Goal: Find specific page/section: Find specific page/section

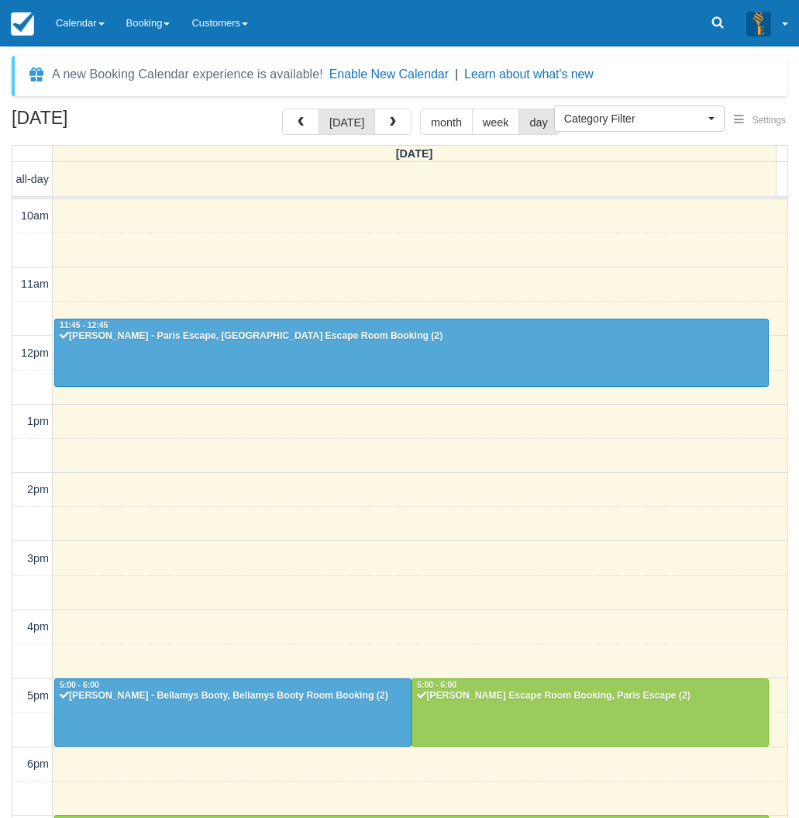
select select
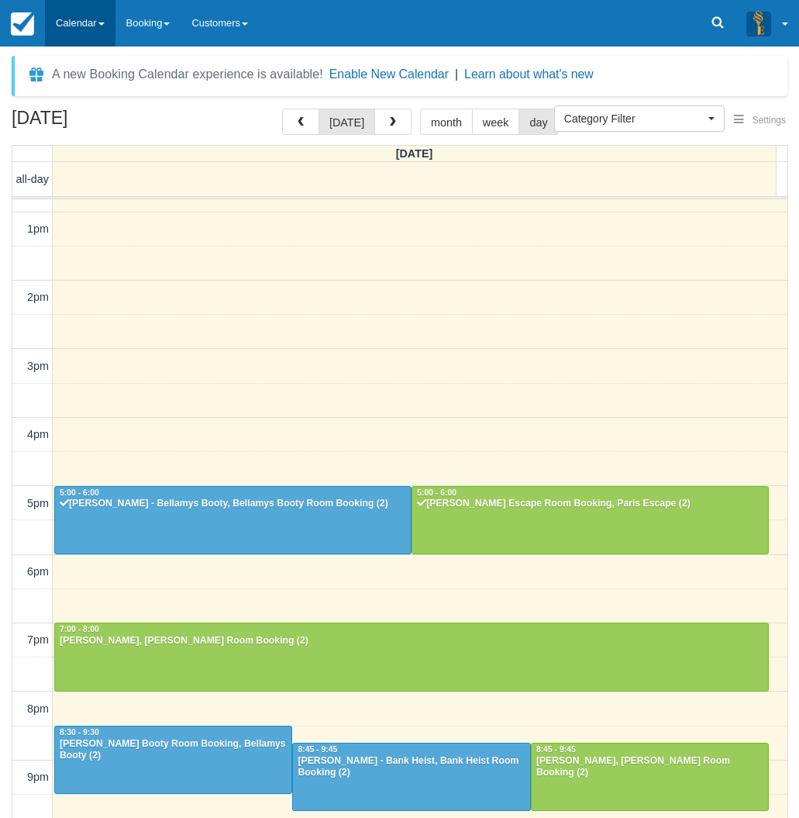
click at [100, 17] on link "Calendar" at bounding box center [80, 23] width 71 height 47
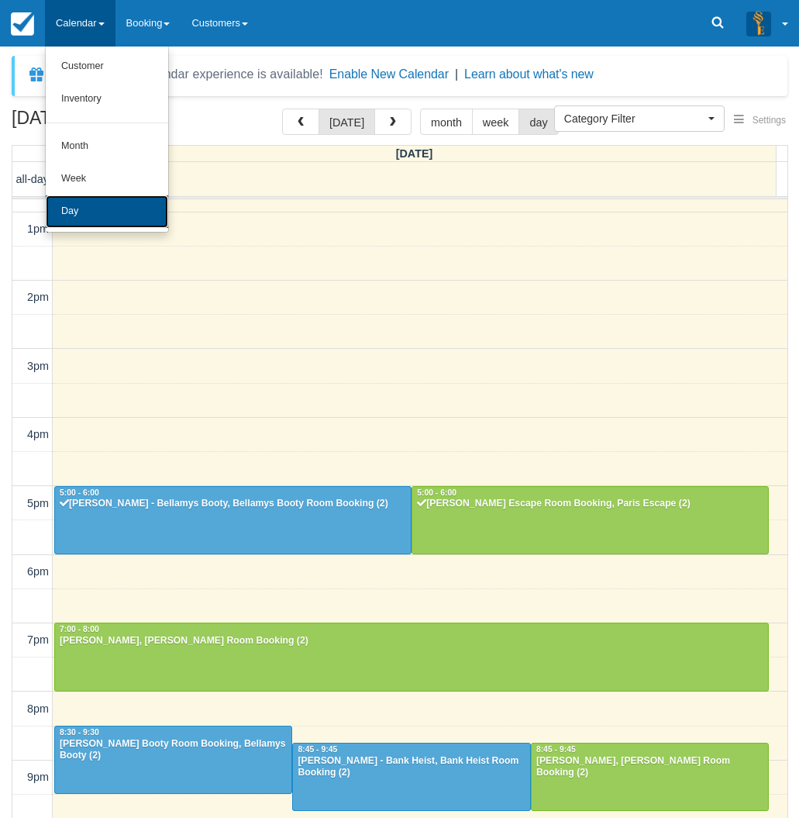
click at [84, 210] on link "Day" at bounding box center [107, 211] width 123 height 33
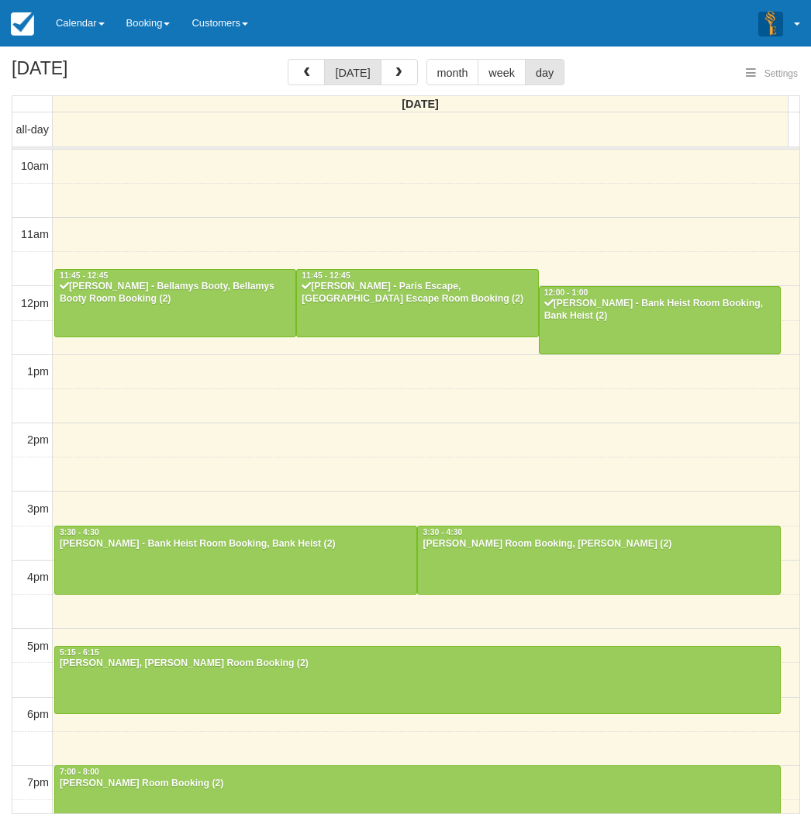
select select
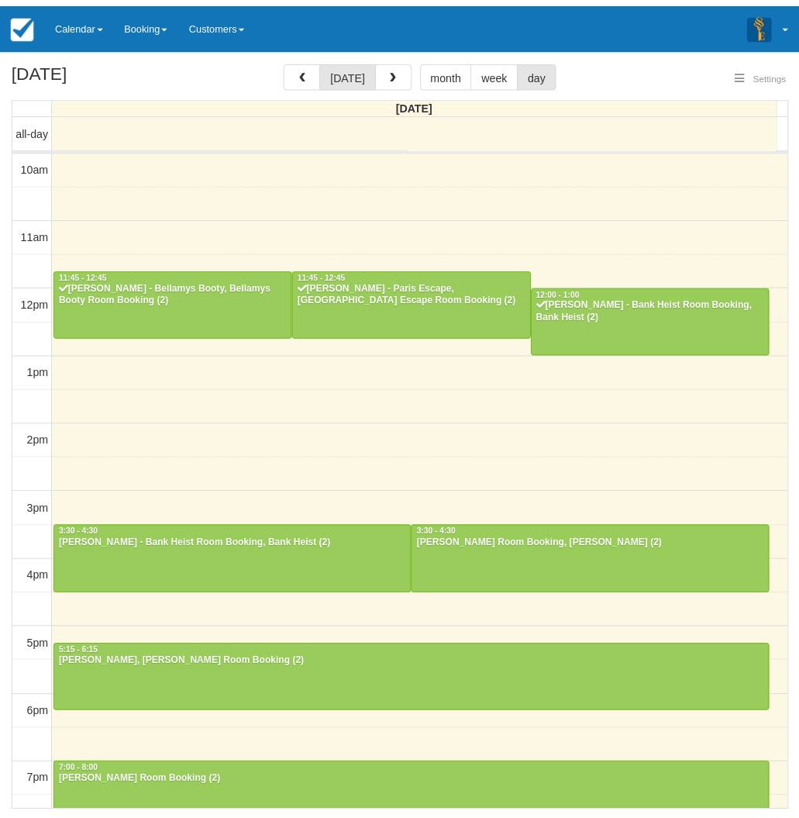
scroll to position [69, 0]
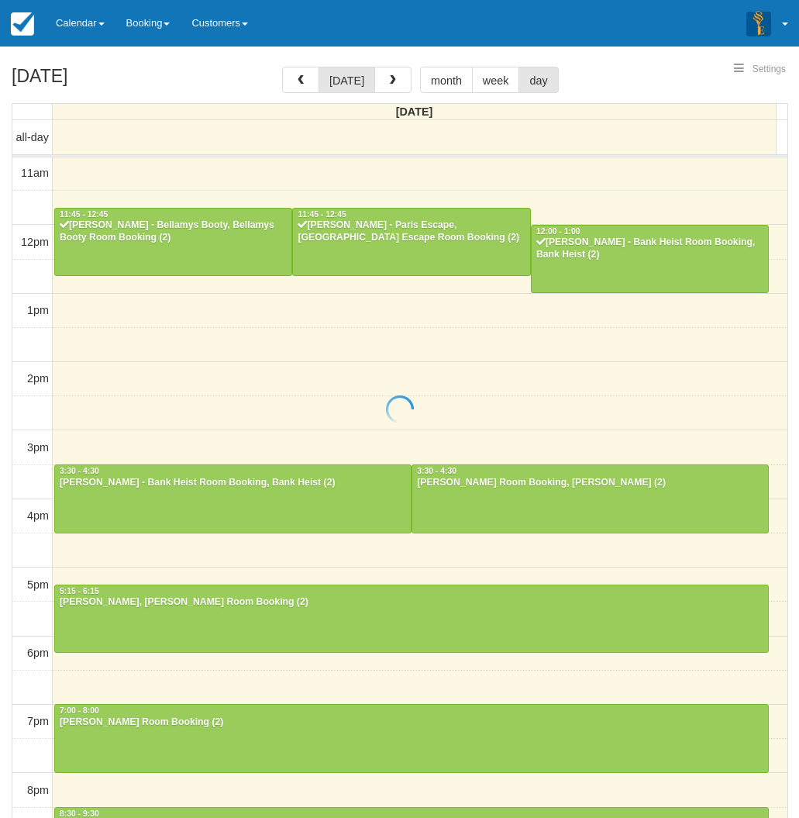
select select
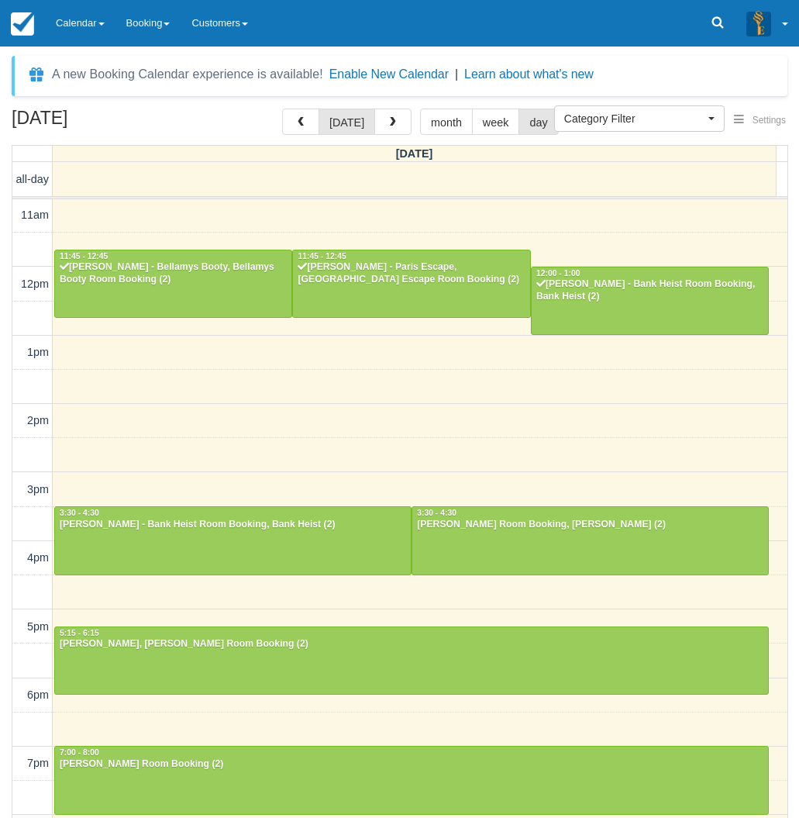
click at [7, 764] on div "September 13, 2025 today month week day Saturday all-day 10am 11am 12pm 1pm 2pm…" at bounding box center [399, 486] width 799 height 755
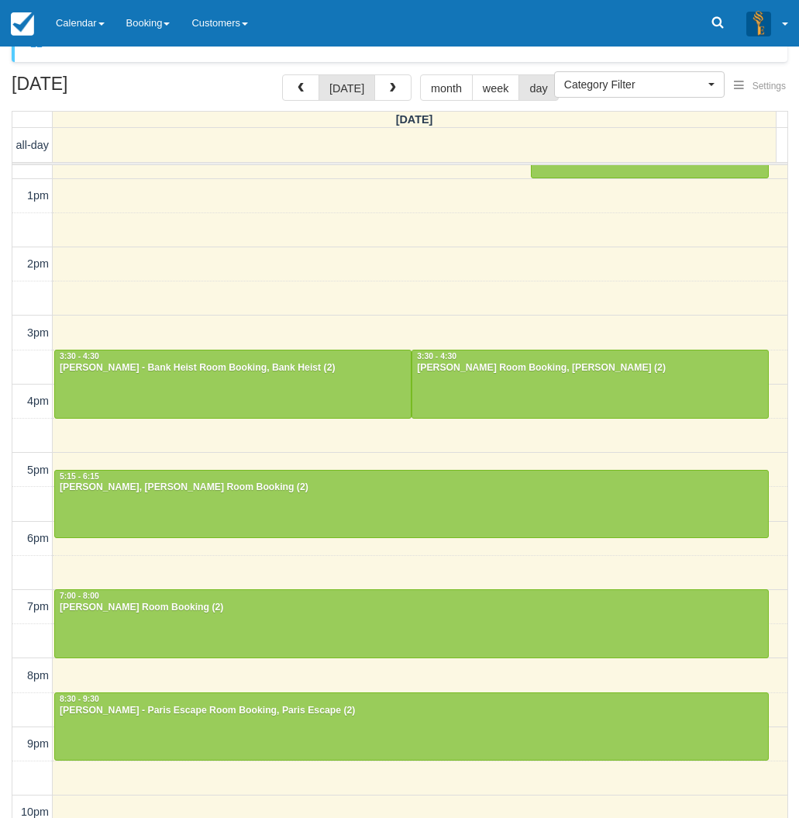
scroll to position [50, 0]
